Goal: Complete application form

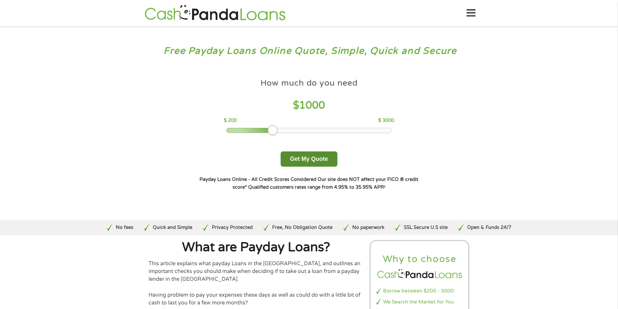
click at [305, 158] on button "Get My Quote" at bounding box center [309, 158] width 57 height 15
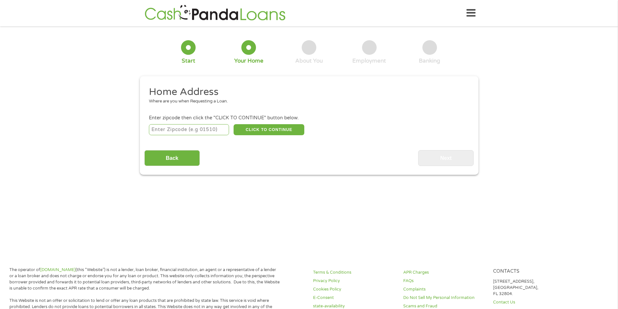
click at [153, 130] on input "number" at bounding box center [189, 129] width 80 height 11
type input "30152"
click at [280, 130] on button "CLICK TO CONTINUE" at bounding box center [269, 129] width 71 height 11
type input "30152"
type input "Kennesaw"
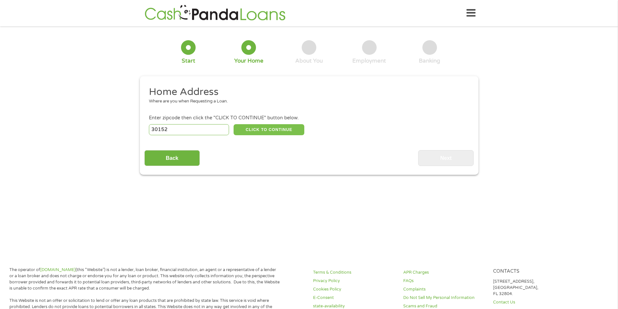
select select "[US_STATE]"
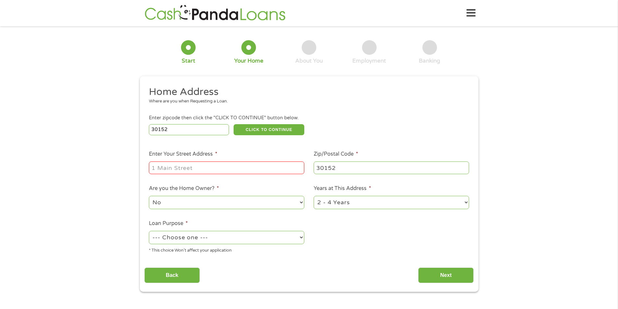
click at [153, 167] on input "Enter Your Street Address *" at bounding box center [226, 168] width 155 height 12
type input "[STREET_ADDRESS][PERSON_NAME]"
click at [465, 203] on select "1 Year or less 1 - 2 Years 2 - 4 Years Over 4 Years" at bounding box center [391, 202] width 155 height 13
select select "60months"
click at [314, 196] on select "1 Year or less 1 - 2 Years 2 - 4 Years Over 4 Years" at bounding box center [391, 202] width 155 height 13
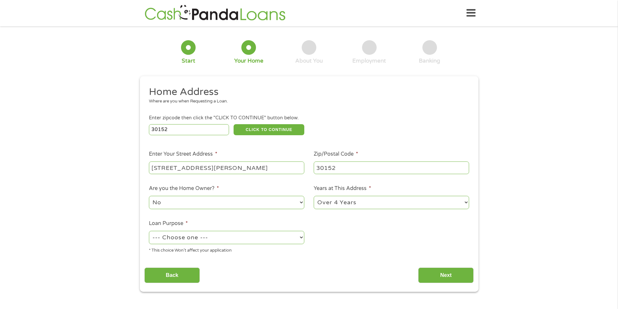
click at [301, 237] on select "--- Choose one --- Pay Bills Debt Consolidation Home Improvement Major Purchase…" at bounding box center [226, 237] width 155 height 13
select select "shorttermcash"
click at [149, 231] on select "--- Choose one --- Pay Bills Debt Consolidation Home Improvement Major Purchase…" at bounding box center [226, 237] width 155 height 13
click at [438, 275] on input "Next" at bounding box center [445, 276] width 55 height 16
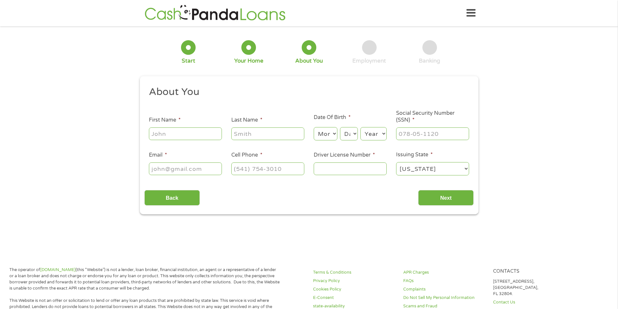
click at [185, 138] on input "First Name *" at bounding box center [185, 133] width 73 height 12
type input "[PERSON_NAME]"
click at [334, 133] on select "Month 1 2 3 4 5 6 7 8 9 10 11 12" at bounding box center [326, 133] width 24 height 13
select select "1"
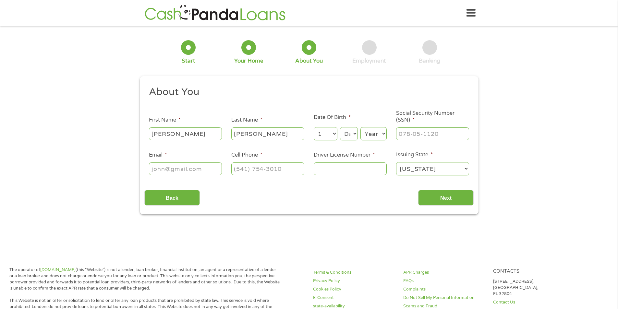
click at [314, 127] on select "Month 1 2 3 4 5 6 7 8 9 10 11 12" at bounding box center [326, 133] width 24 height 13
click at [355, 133] on select "Day 1 2 3 4 5 6 7 8 9 10 11 12 13 14 15 16 17 18 19 20 21 22 23 24 25 26 27 28 …" at bounding box center [349, 133] width 18 height 13
select select "6"
click at [340, 127] on select "Day 1 2 3 4 5 6 7 8 9 10 11 12 13 14 15 16 17 18 19 20 21 22 23 24 25 26 27 28 …" at bounding box center [349, 133] width 18 height 13
click at [382, 133] on select "Year [DATE] 2006 2005 2004 2003 2002 2001 2000 1999 1998 1997 1996 1995 1994 19…" at bounding box center [373, 133] width 26 height 13
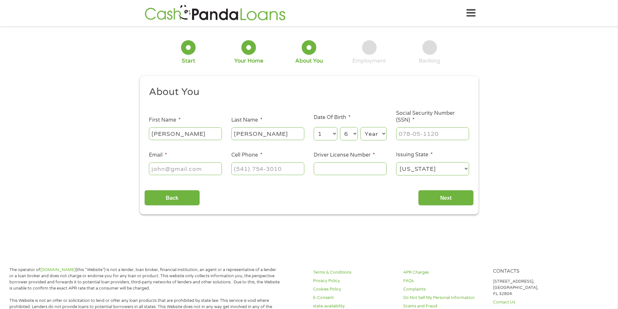
select select "1963"
click at [360, 127] on select "Year [DATE] 2006 2005 2004 2003 2002 2001 2000 1999 1998 1997 1996 1995 1994 19…" at bounding box center [373, 133] width 26 height 13
click at [398, 134] on input "___-__-____" at bounding box center [432, 133] width 73 height 12
type input "256-11-0239"
click at [153, 169] on input "Email *" at bounding box center [185, 168] width 73 height 12
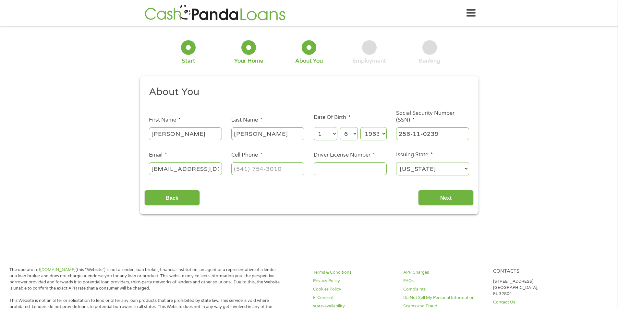
type input "[EMAIL_ADDRESS][DOMAIN_NAME]"
click at [235, 168] on input "(___) ___-____" at bounding box center [267, 168] width 73 height 12
type input "[PHONE_NUMBER]"
click at [324, 167] on input "Driver License Number *" at bounding box center [350, 168] width 73 height 12
type input "050648912"
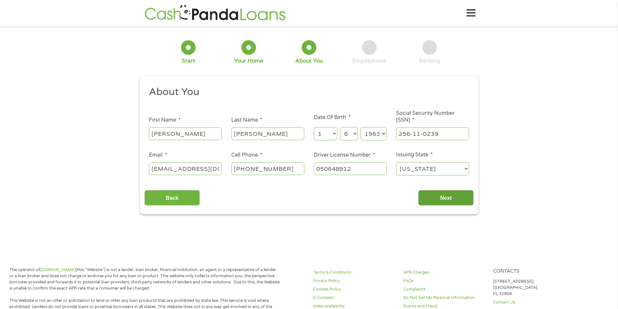
click at [445, 199] on input "Next" at bounding box center [445, 198] width 55 height 16
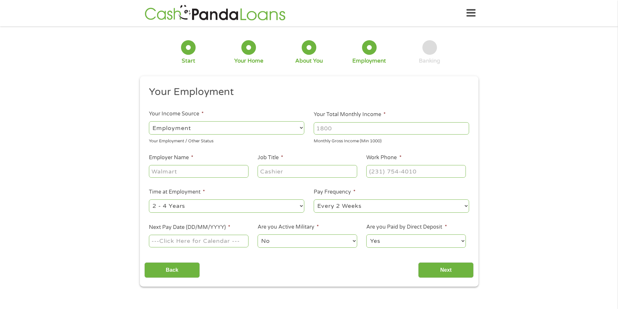
click at [301, 127] on select "--- Choose one --- Employment [DEMOGRAPHIC_DATA] Benefits" at bounding box center [226, 127] width 155 height 13
click at [149, 121] on select "--- Choose one --- Employment [DEMOGRAPHIC_DATA] Benefits" at bounding box center [226, 127] width 155 height 13
drag, startPoint x: 339, startPoint y: 131, endPoint x: 317, endPoint y: 131, distance: 21.4
click at [317, 131] on input "Your Total Monthly Income *" at bounding box center [391, 128] width 155 height 12
type input "3550.00"
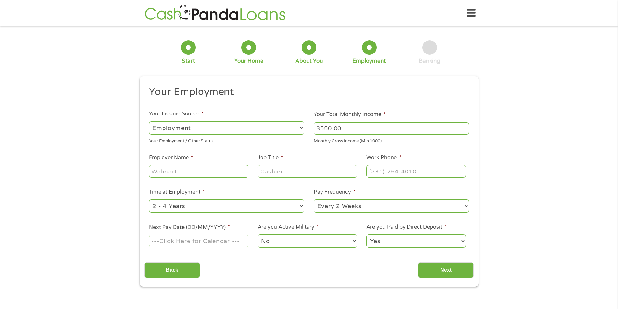
click at [282, 145] on ul "Your Employment Your Income Source * --- Choose one --- Employment [DEMOGRAPHIC…" at bounding box center [308, 170] width 329 height 168
click at [164, 171] on input "Employer Name *" at bounding box center [198, 171] width 99 height 12
type input "American Solutions for Business"
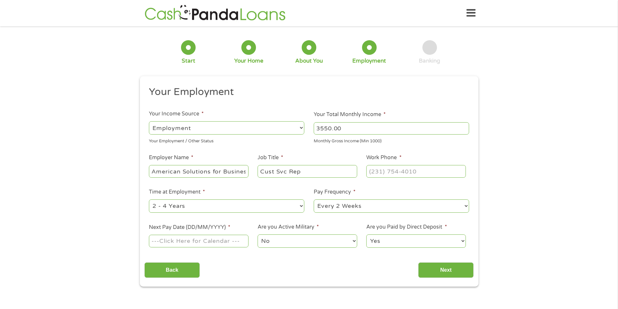
type input "Cust Svc Rep"
type input "[PHONE_NUMBER]"
click at [302, 206] on select "--- Choose one --- 1 Year or less 1 - 2 Years 2 - 4 Years Over 4 Years" at bounding box center [226, 205] width 155 height 13
select select "60months"
click at [149, 199] on select "--- Choose one --- 1 Year or less 1 - 2 Years 2 - 4 Years Over 4 Years" at bounding box center [226, 205] width 155 height 13
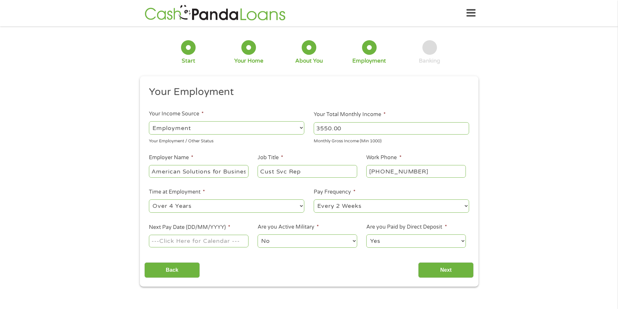
click at [158, 242] on input "Next Pay Date (DD/MM/YYYY) *" at bounding box center [198, 241] width 99 height 12
type input "[DATE]"
click at [447, 270] on input "Next" at bounding box center [445, 270] width 55 height 16
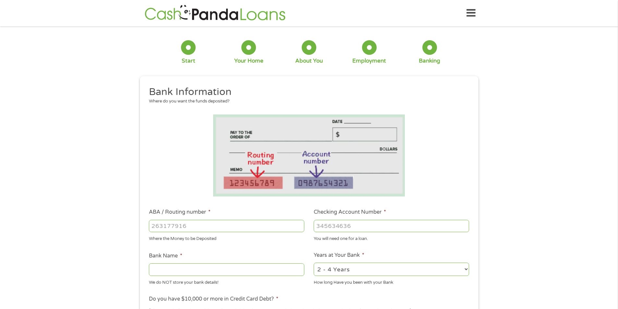
click at [154, 225] on input "ABA / Routing number *" at bounding box center [226, 226] width 155 height 12
type input "061113415"
type input "BBT GA"
type input "061113415"
click at [316, 225] on input "Checking Account Number *" at bounding box center [391, 226] width 155 height 12
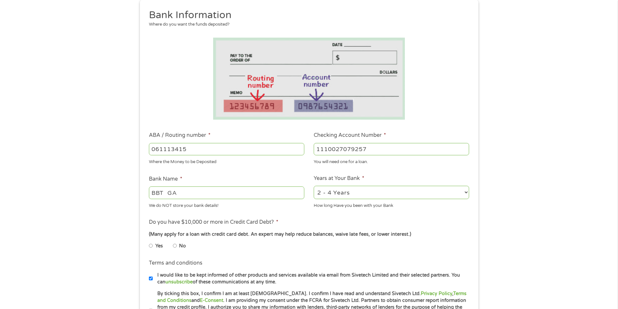
scroll to position [97, 0]
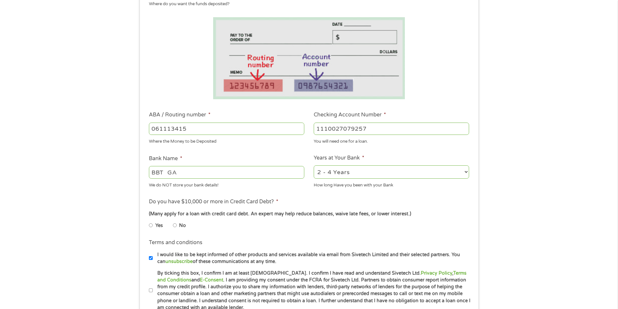
type input "1110027079257"
click at [465, 171] on select "2 - 4 Years 6 - 12 Months 1 - 2 Years Over 4 Years" at bounding box center [391, 171] width 155 height 13
select select "60months"
click at [314, 165] on select "2 - 4 Years 6 - 12 Months 1 - 2 Years Over 4 Years" at bounding box center [391, 171] width 155 height 13
click at [175, 226] on input "No" at bounding box center [175, 225] width 4 height 10
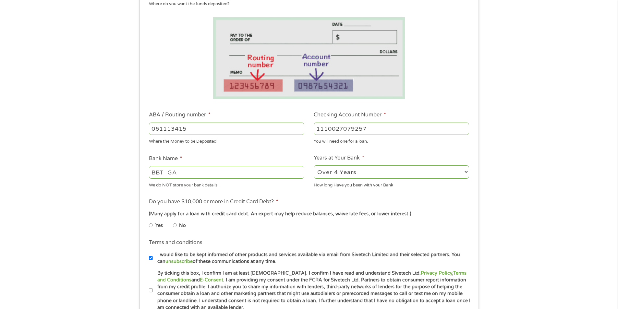
radio input "true"
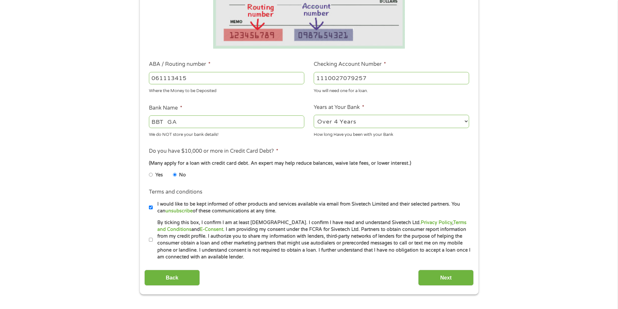
scroll to position [162, 0]
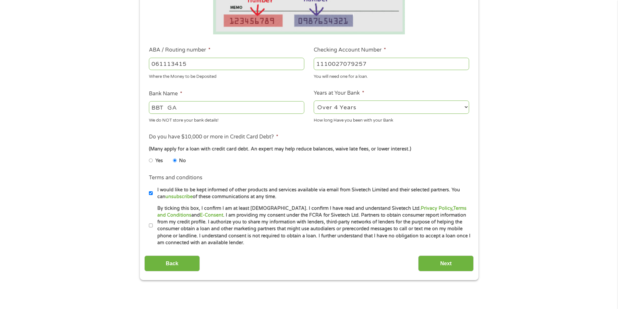
click at [151, 225] on input "By ticking this box, I confirm I am at least [DEMOGRAPHIC_DATA]. I confirm I ha…" at bounding box center [151, 226] width 4 height 10
checkbox input "true"
click at [443, 263] on input "Next" at bounding box center [445, 264] width 55 height 16
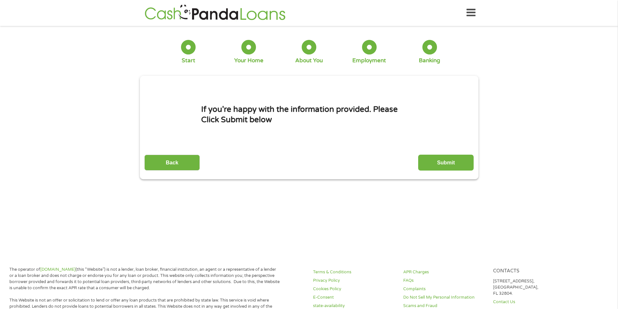
scroll to position [0, 0]
click at [441, 162] on input "Submit" at bounding box center [445, 163] width 55 height 16
